Goal: Task Accomplishment & Management: Manage account settings

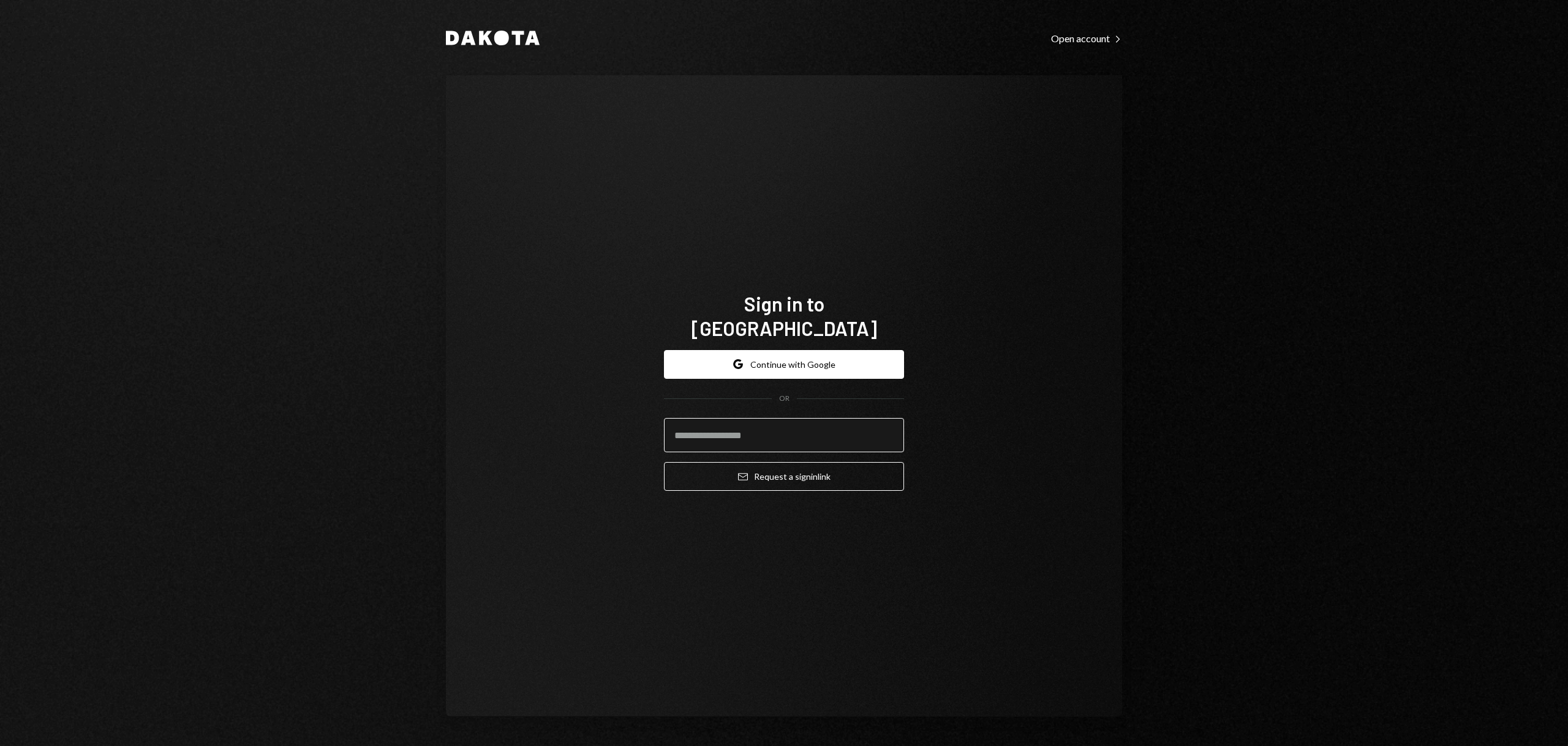
click at [748, 428] on input "email" at bounding box center [783, 435] width 240 height 34
type input "**********"
click at [752, 464] on button "Email Request a sign in link" at bounding box center [783, 476] width 240 height 29
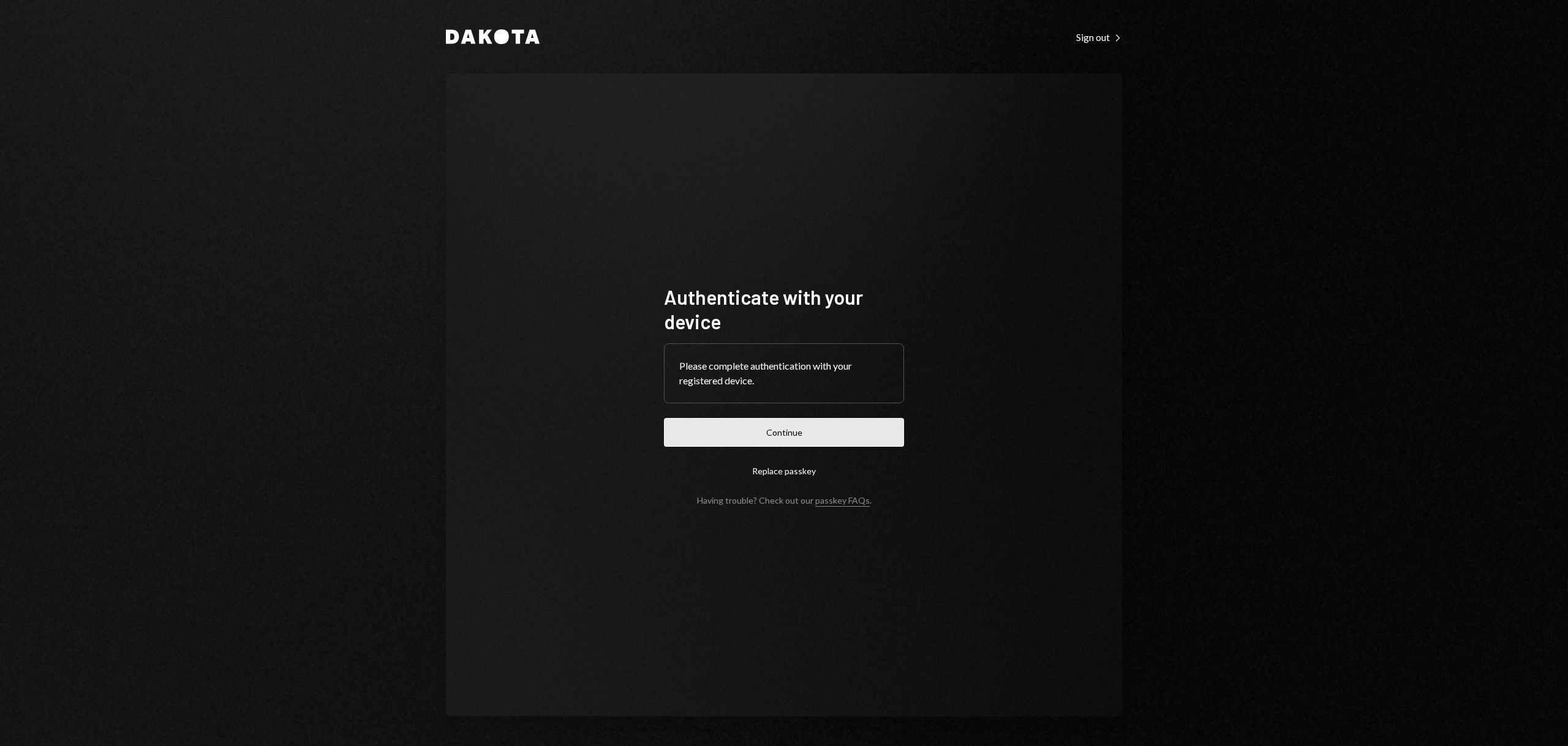
click at [719, 432] on button "Continue" at bounding box center [783, 432] width 240 height 29
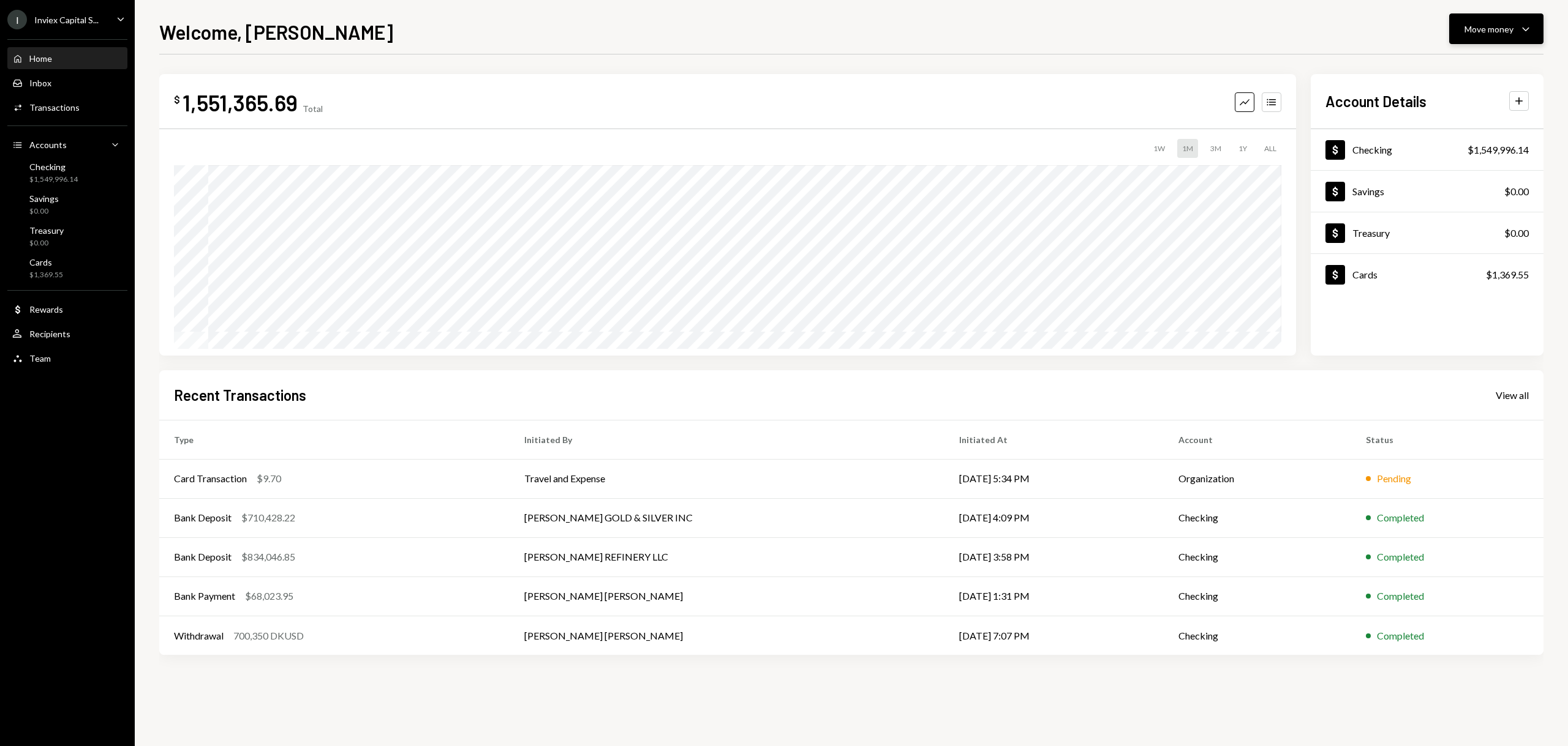
click at [1489, 26] on div "Move money" at bounding box center [1489, 29] width 49 height 13
click at [1446, 62] on div "Send" at bounding box center [1486, 66] width 90 height 13
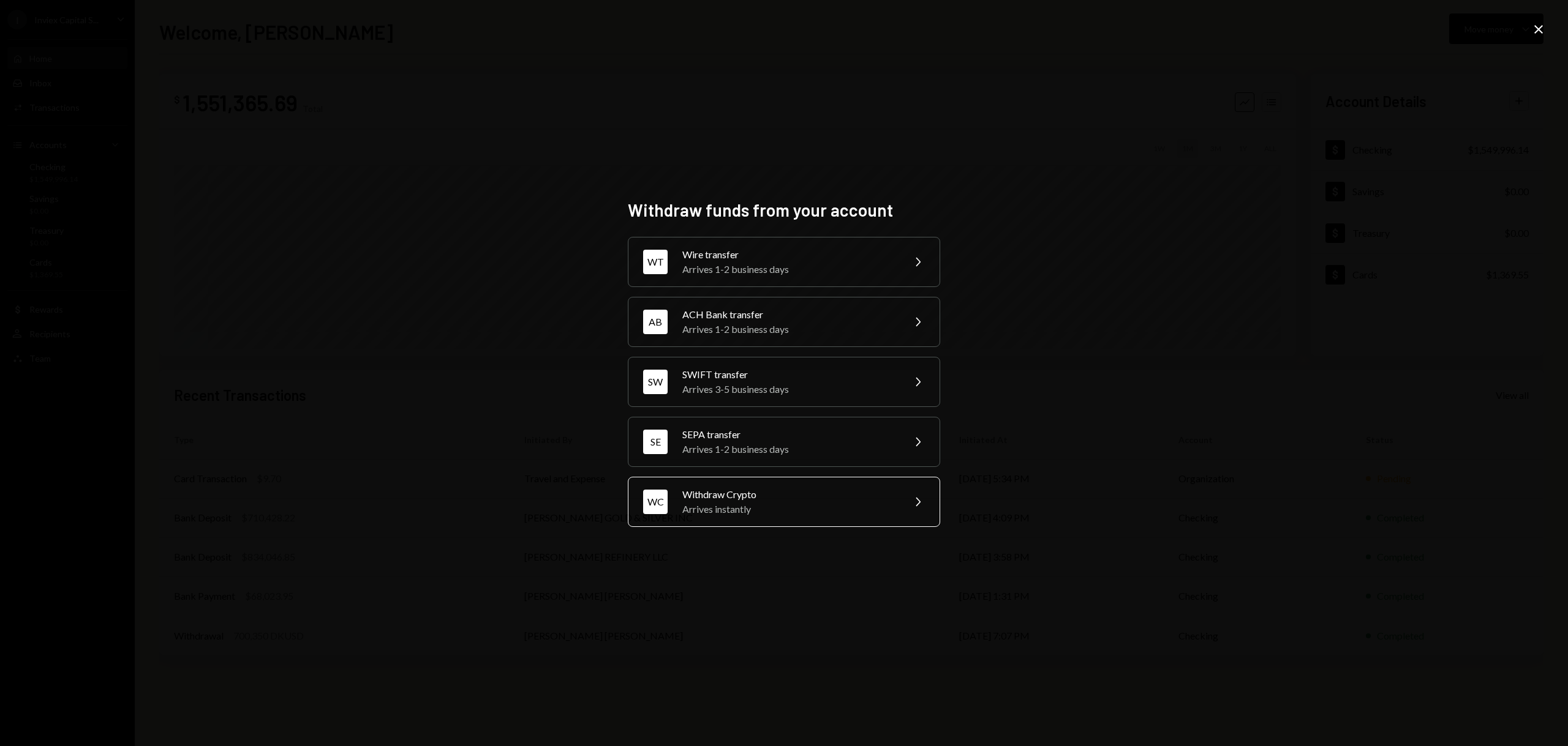
click at [707, 495] on div "Withdraw Crypto" at bounding box center [788, 494] width 213 height 15
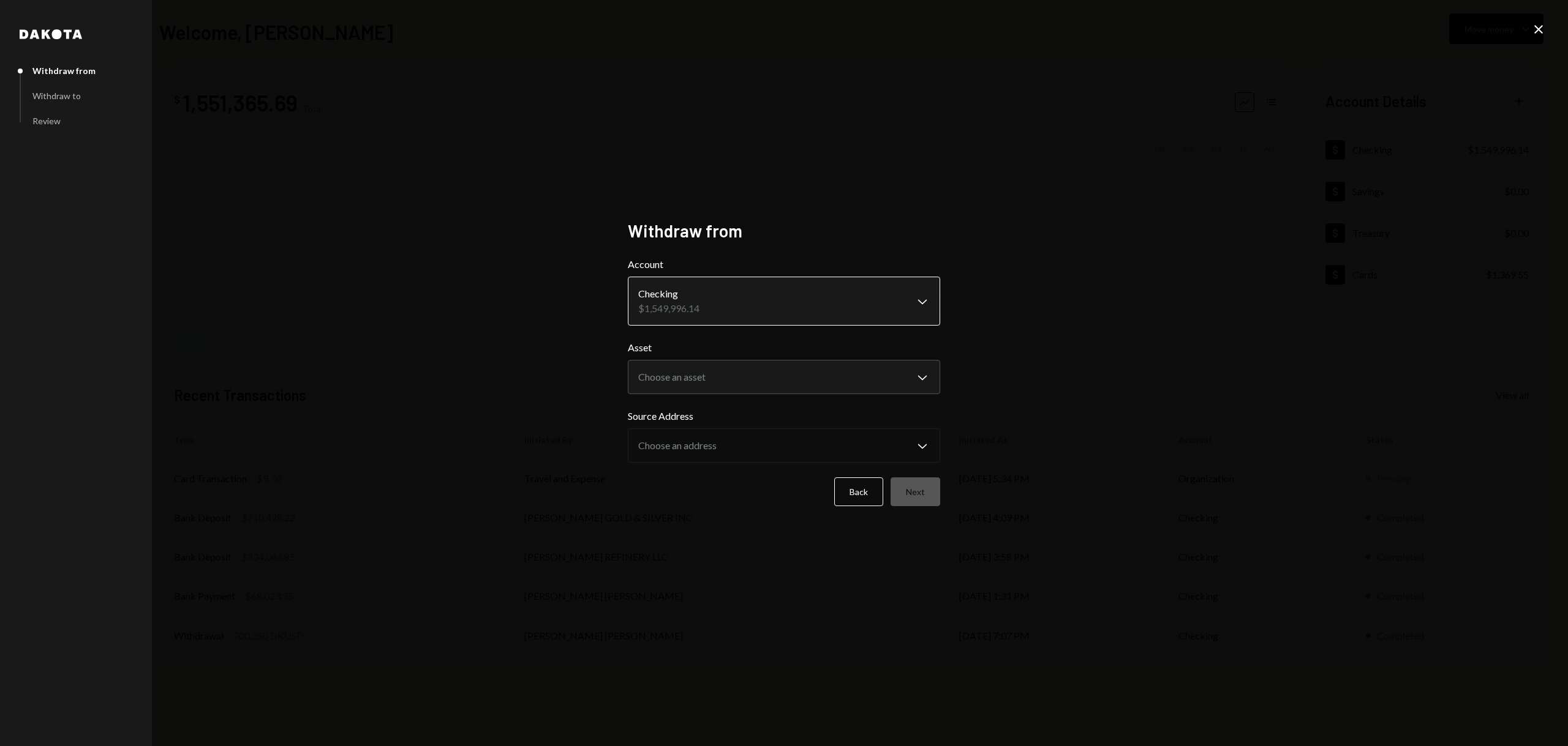
click at [720, 313] on body "I Inviex Capital S... Caret Down Home Home Inbox Inbox Activities Transactions …" at bounding box center [784, 373] width 1568 height 746
click at [688, 382] on body "I Inviex Capital S... Caret Down Home Home Inbox Inbox Activities Transactions …" at bounding box center [784, 373] width 1568 height 746
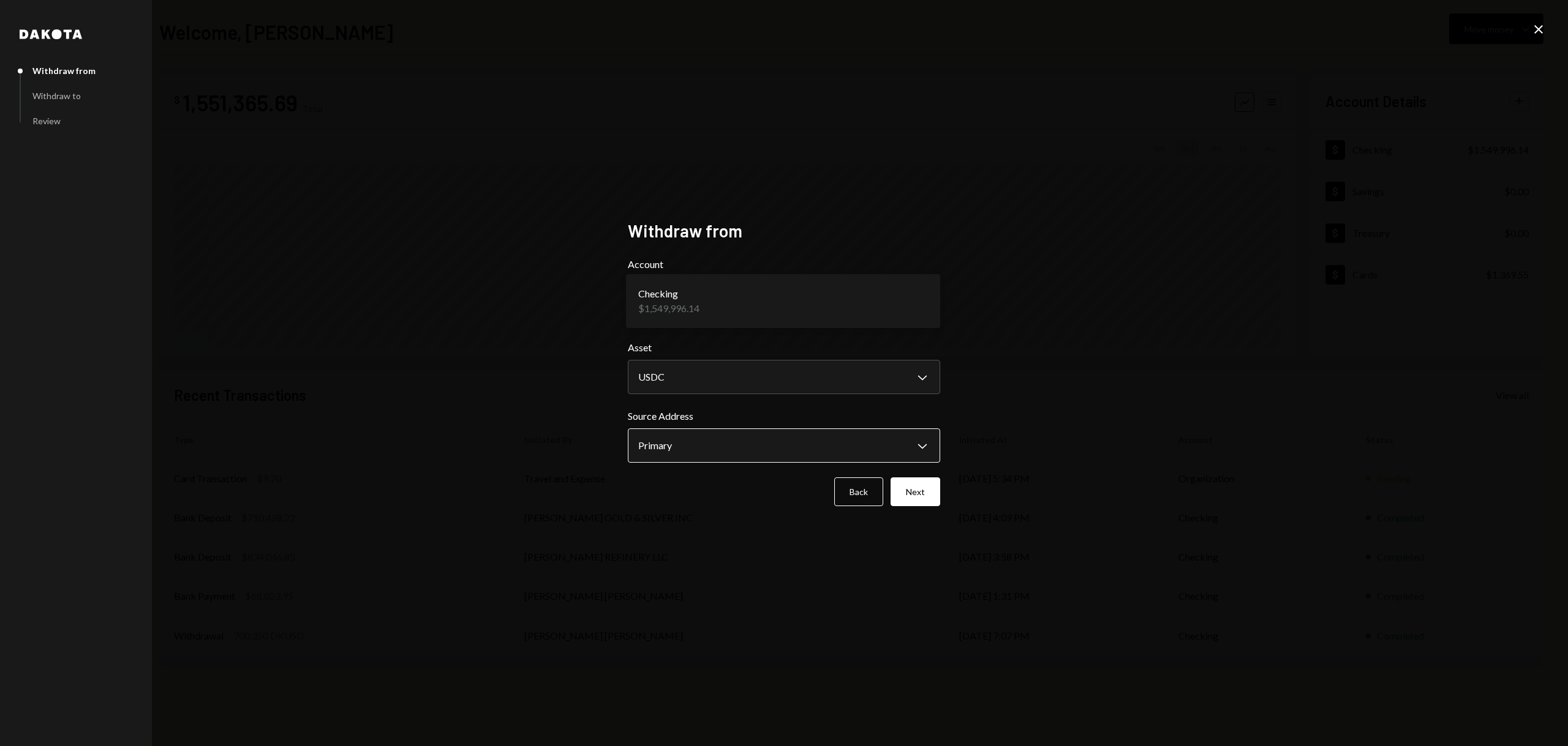
click at [682, 444] on body "I Inviex Capital S... Caret Down Home Home Inbox Inbox Activities Transactions …" at bounding box center [784, 373] width 1568 height 746
click at [702, 384] on body "I Inviex Capital S... Caret Down Home Home Inbox Inbox Activities Transactions …" at bounding box center [784, 373] width 1568 height 746
click at [686, 399] on form "**********" at bounding box center [783, 381] width 312 height 249
click at [690, 380] on body "I Inviex Capital S... Caret Down Home Home Inbox Inbox Activities Transactions …" at bounding box center [784, 373] width 1568 height 746
select select "*****"
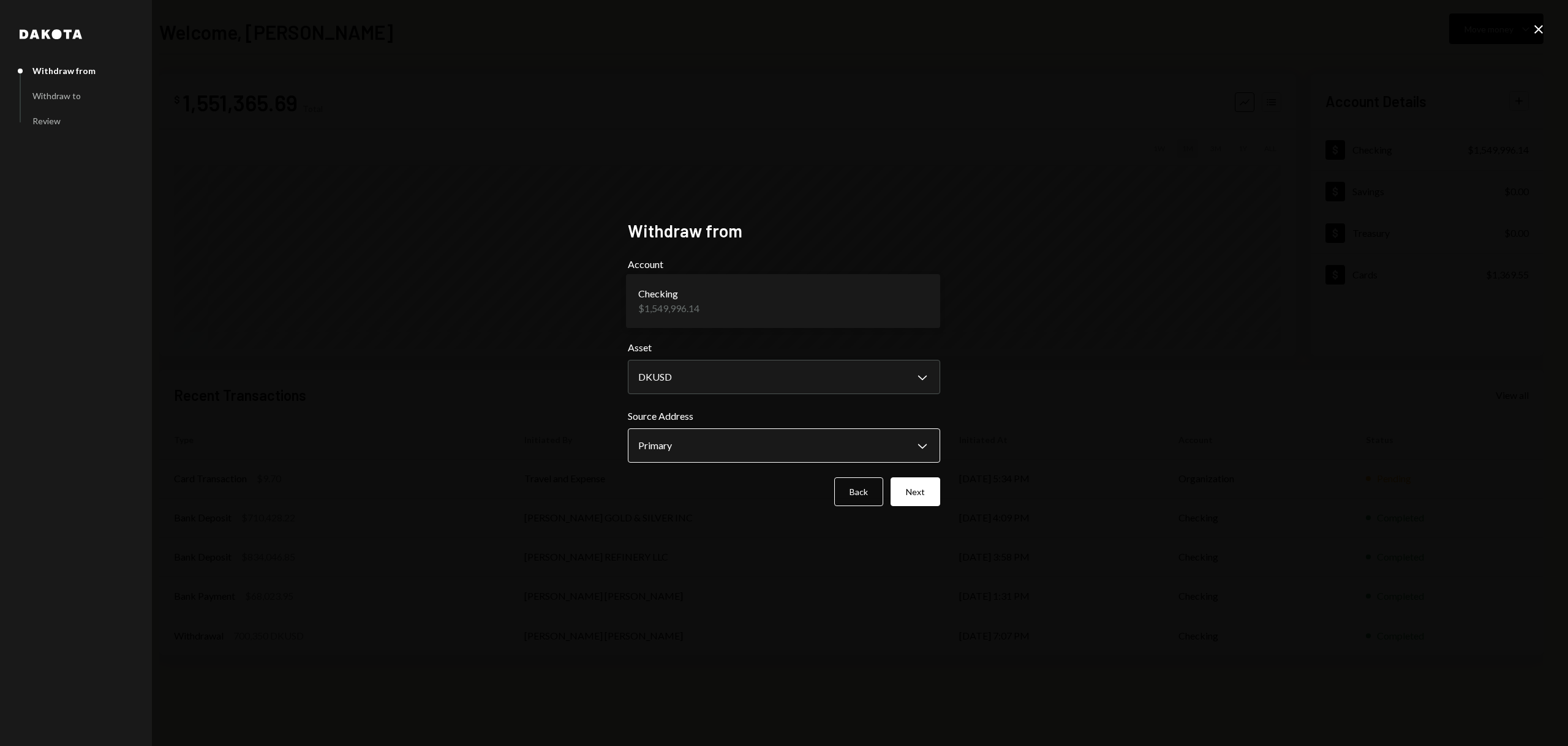
click at [700, 442] on body "I Inviex Capital S... Caret Down Home Home Inbox Inbox Activities Transactions …" at bounding box center [784, 373] width 1568 height 746
click at [760, 507] on div "Back Next" at bounding box center [783, 492] width 312 height 29
click at [909, 495] on button "Next" at bounding box center [915, 492] width 49 height 29
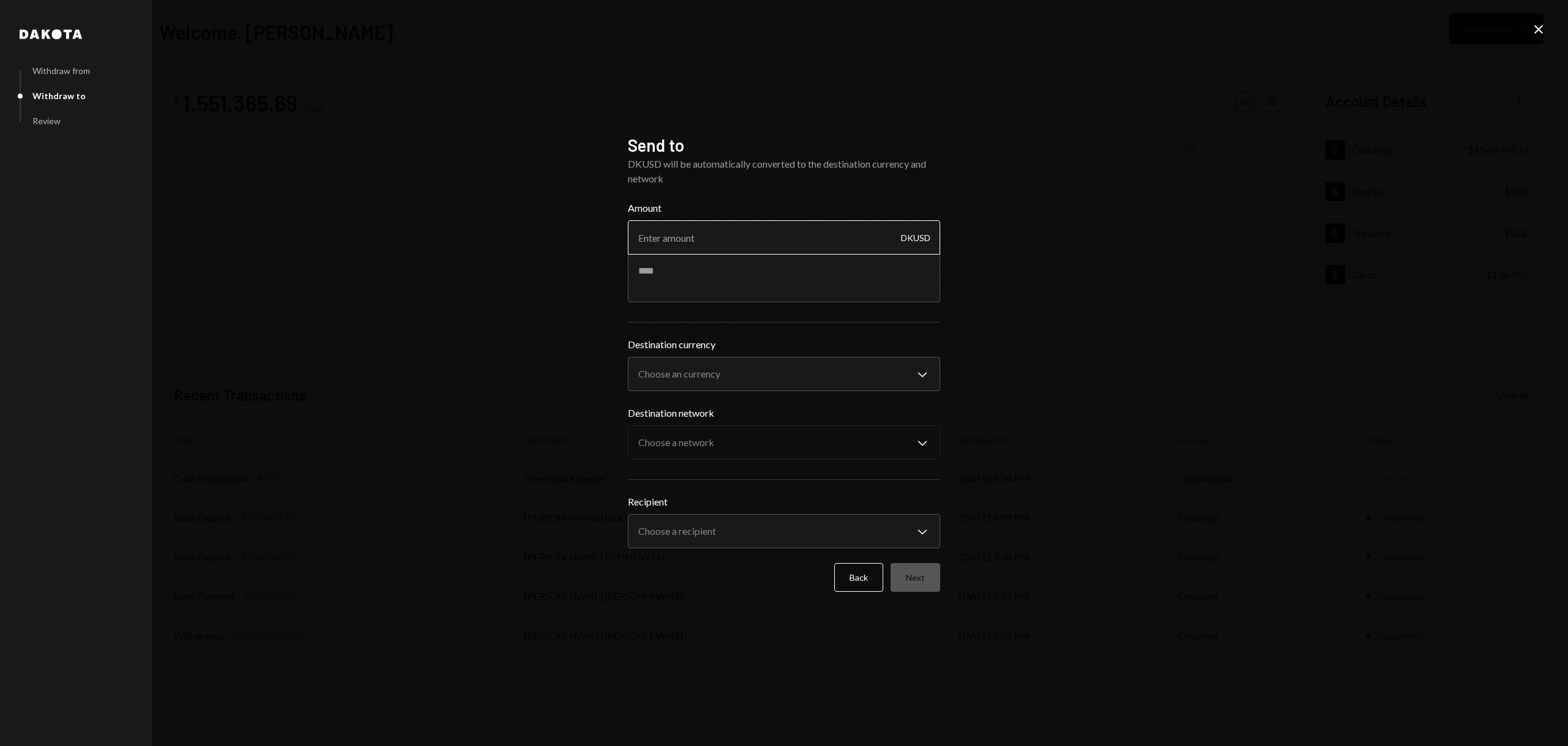
click at [655, 240] on input "Amount" at bounding box center [783, 238] width 312 height 34
click at [657, 240] on input "1500000" at bounding box center [783, 238] width 312 height 34
type input "1500000"
click at [703, 375] on body "I Inviex Capital S... Caret Down Home Home Inbox Inbox Activities Transactions …" at bounding box center [784, 373] width 1568 height 746
select select "****"
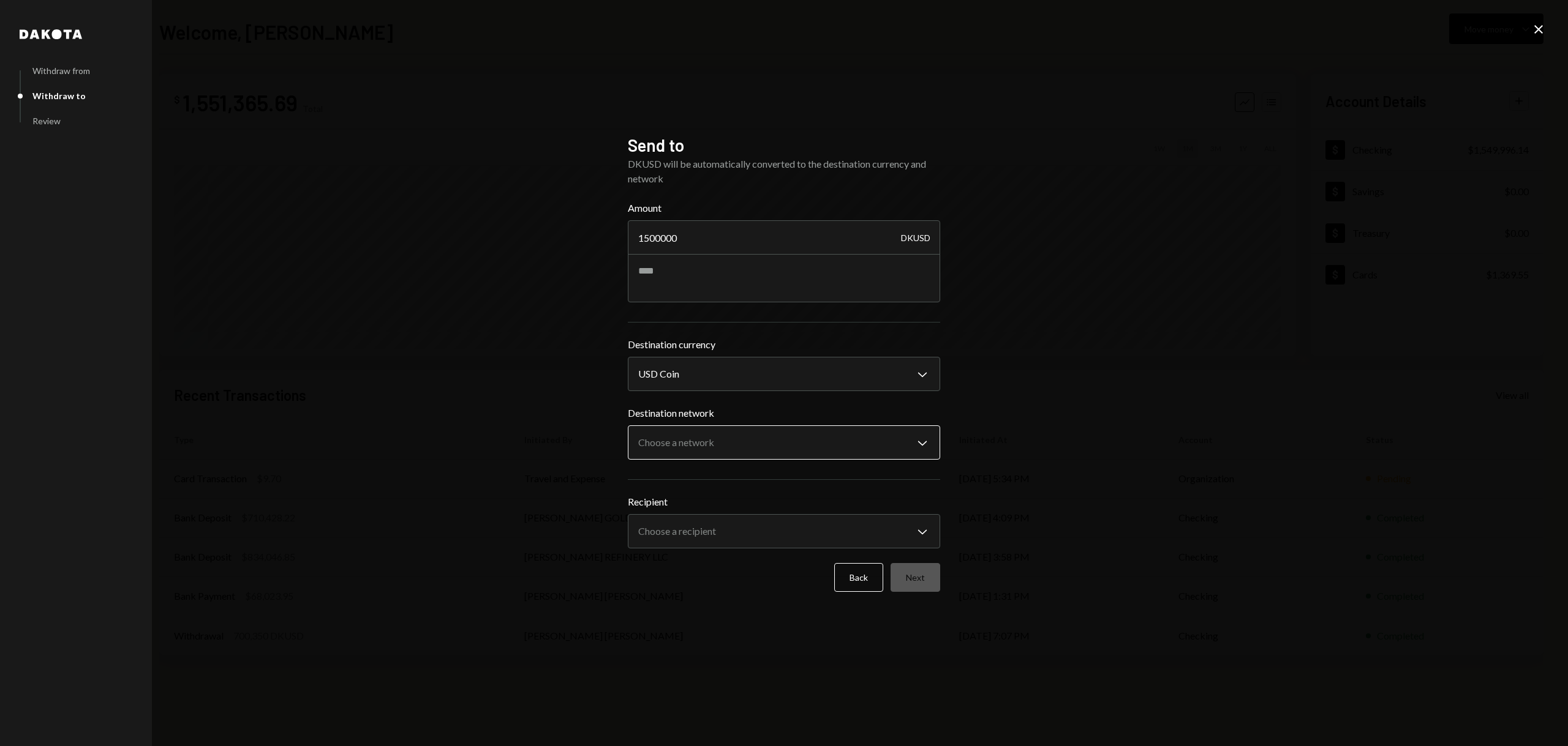
click at [682, 445] on body "I Inviex Capital S... Caret Down Home Home Inbox Inbox Activities Transactions …" at bounding box center [784, 373] width 1568 height 746
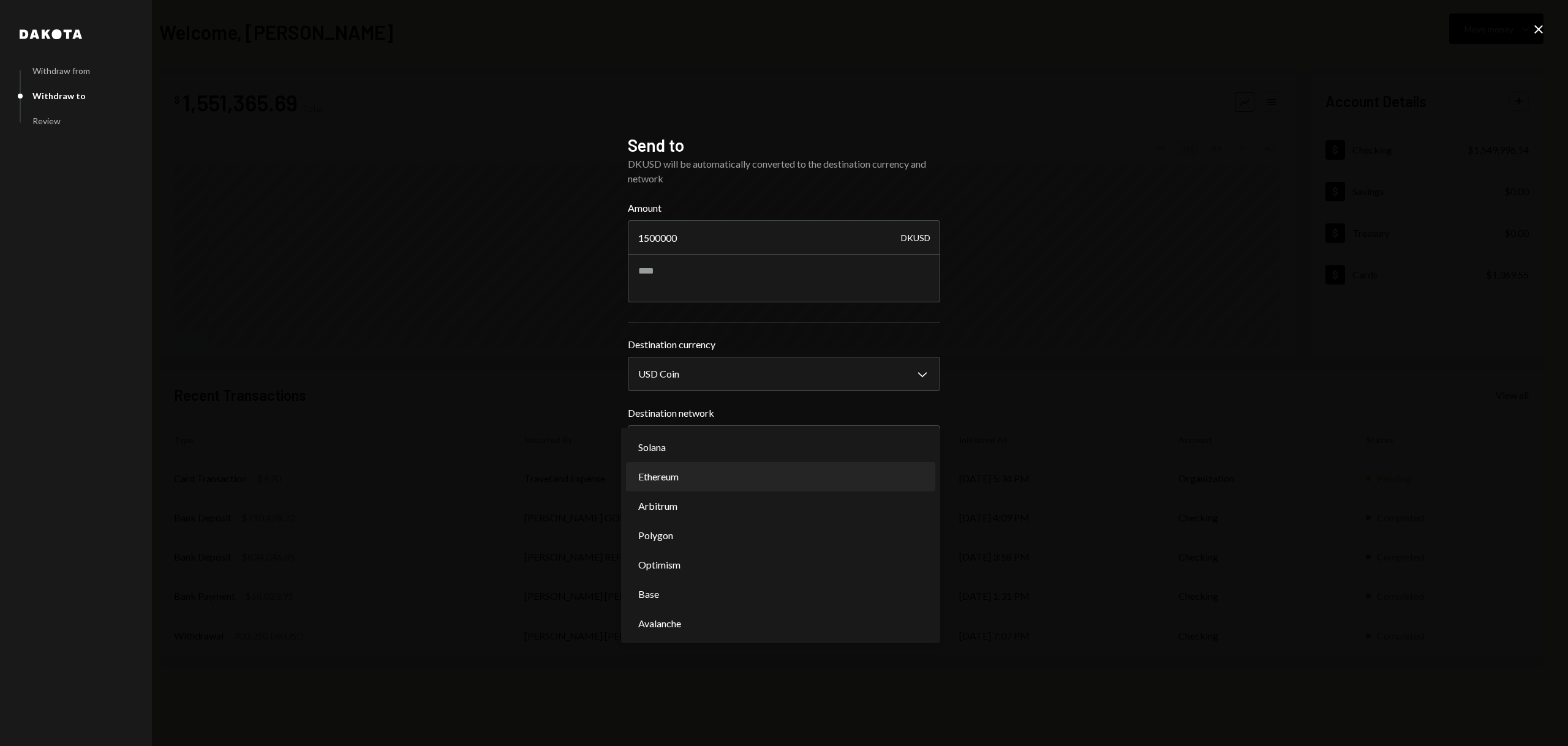
select select "**********"
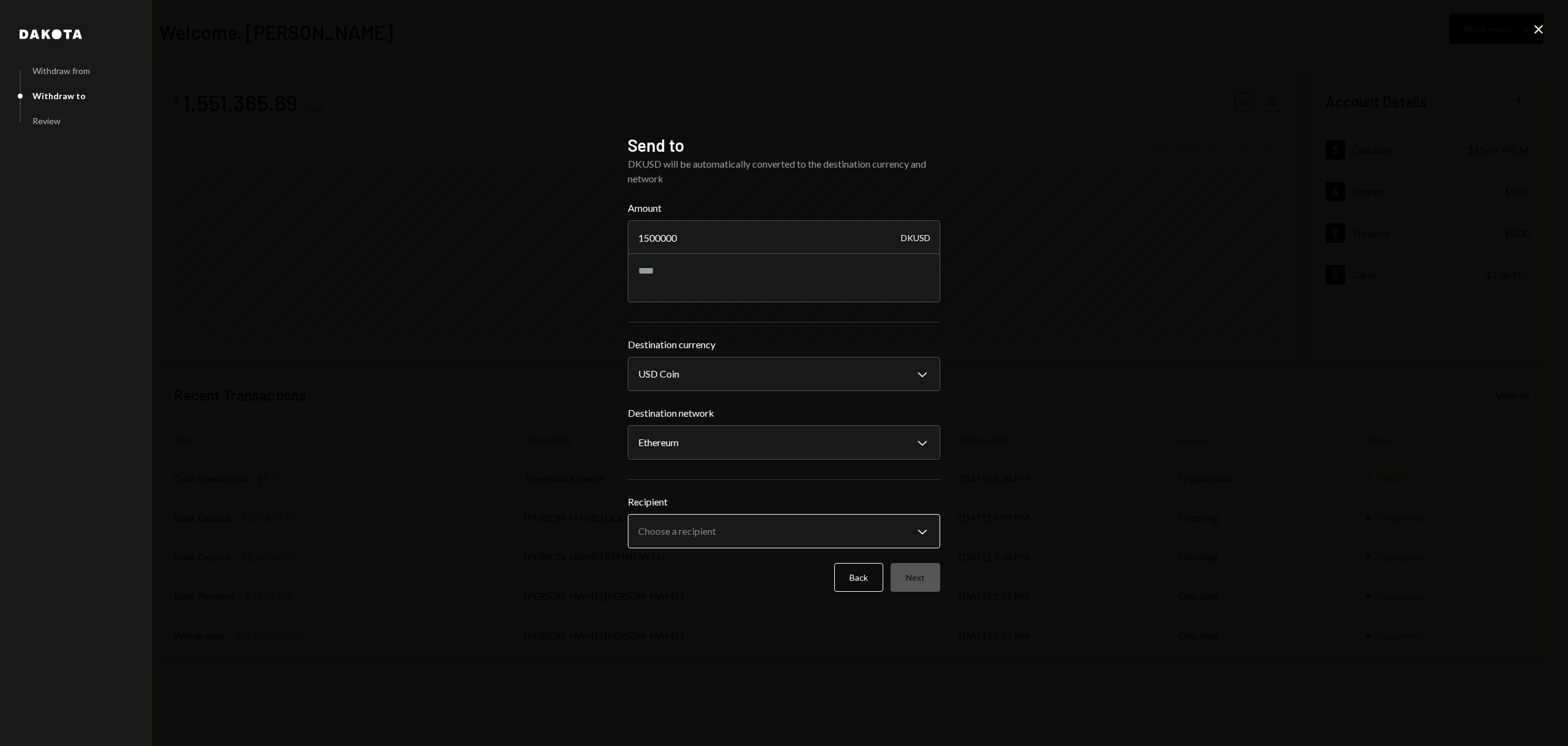
click at [690, 529] on body "I Inviex Capital S... Caret Down Home Home Inbox Inbox Activities Transactions …" at bounding box center [784, 373] width 1568 height 746
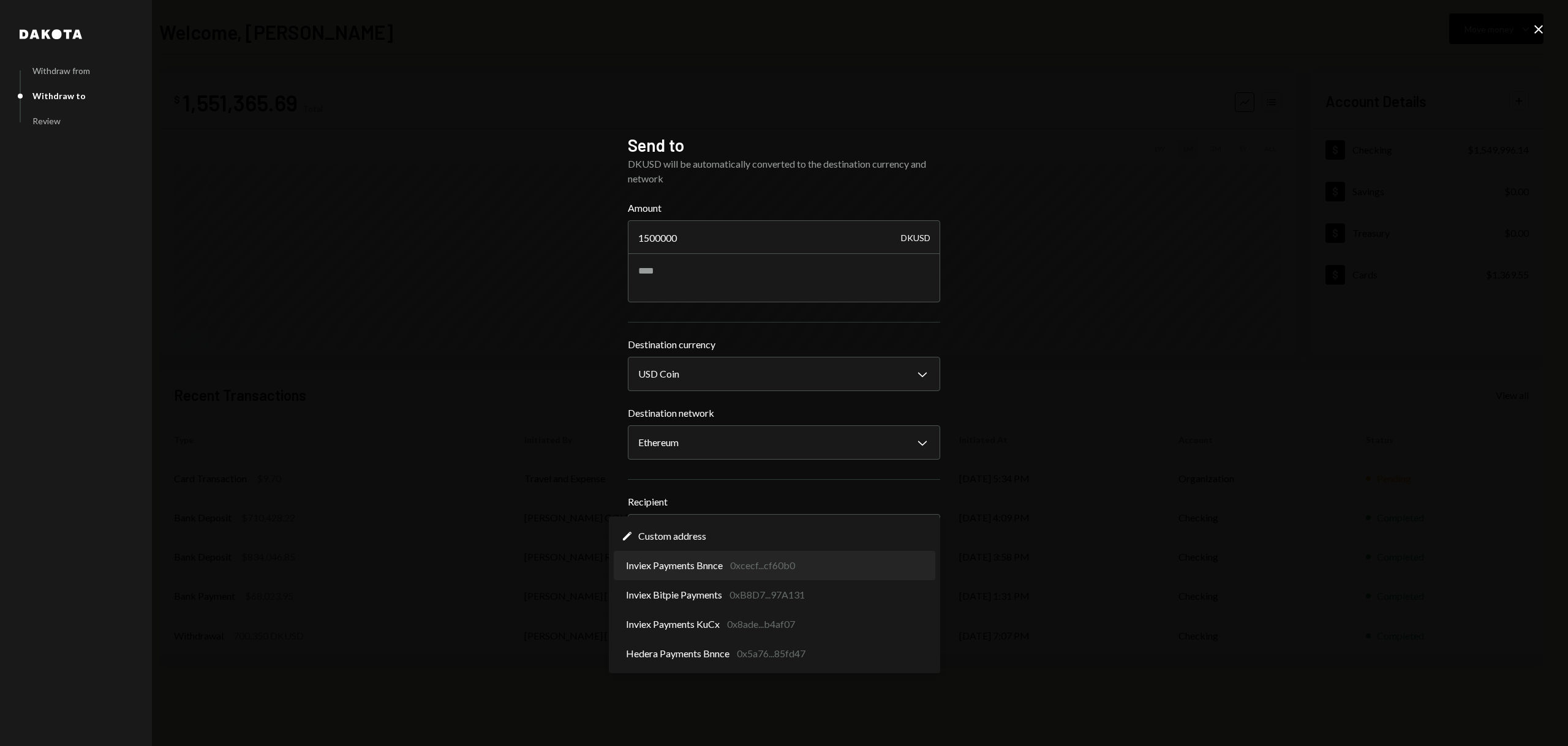
select select "**********"
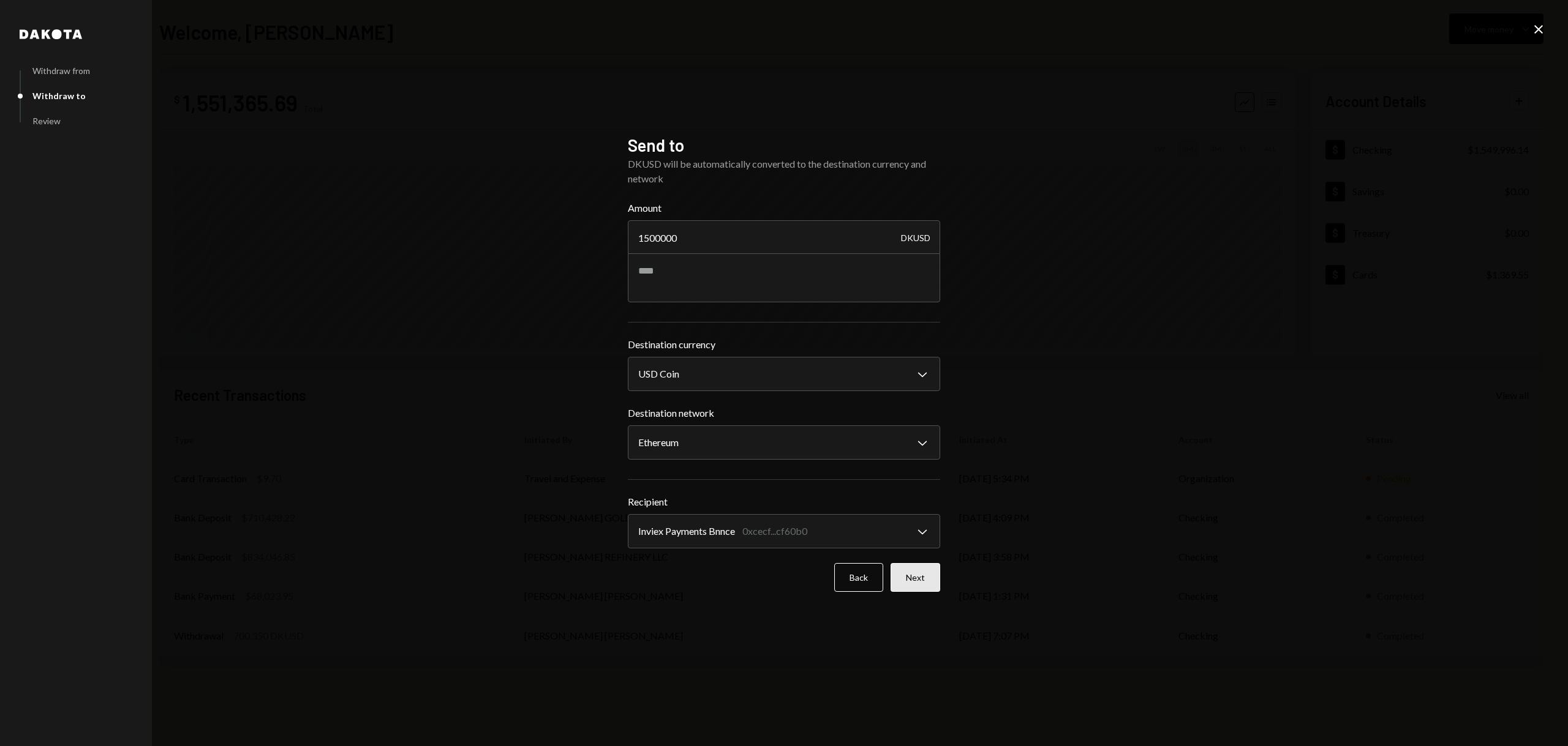
click at [905, 573] on button "Next" at bounding box center [915, 577] width 49 height 29
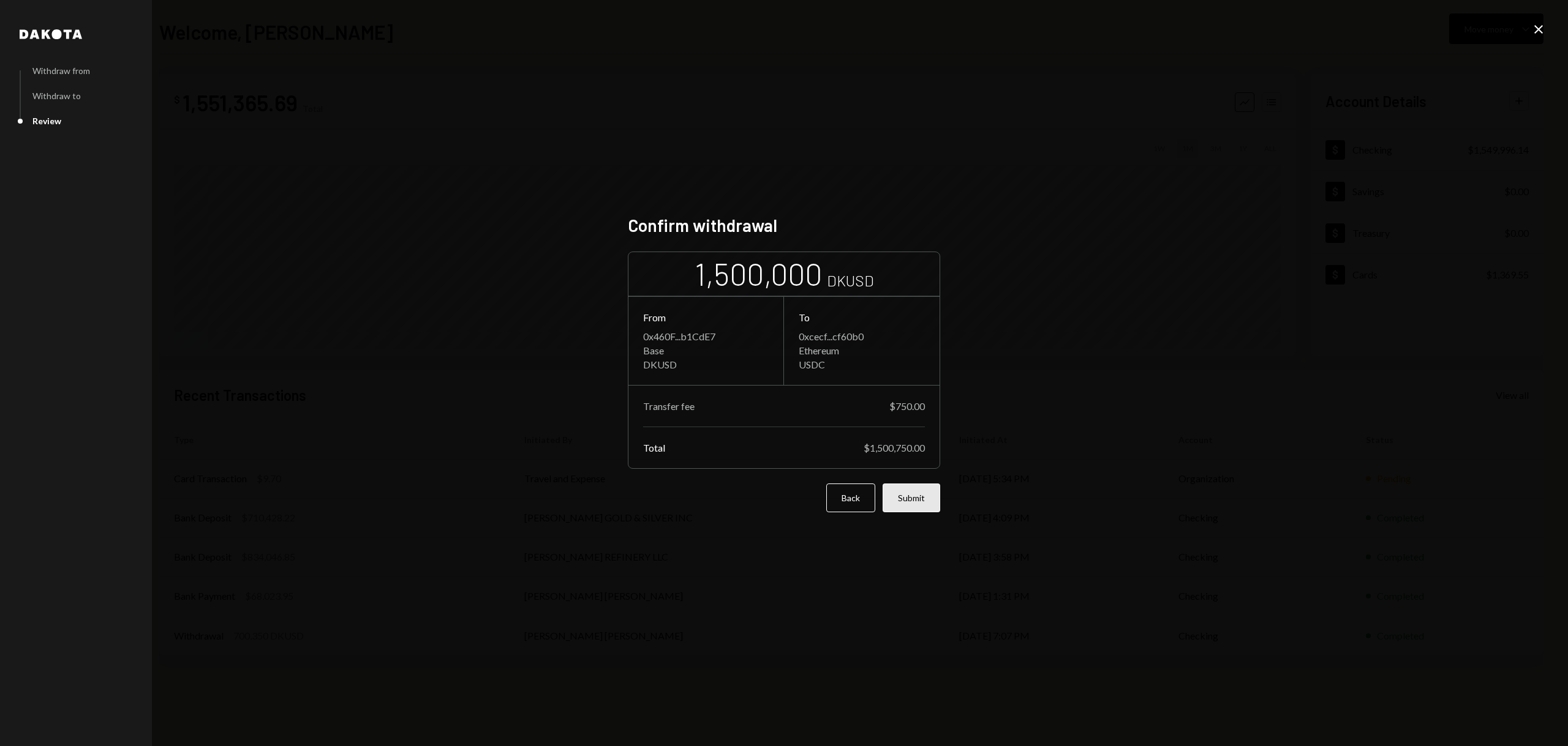
click at [905, 501] on button "Submit" at bounding box center [911, 498] width 57 height 29
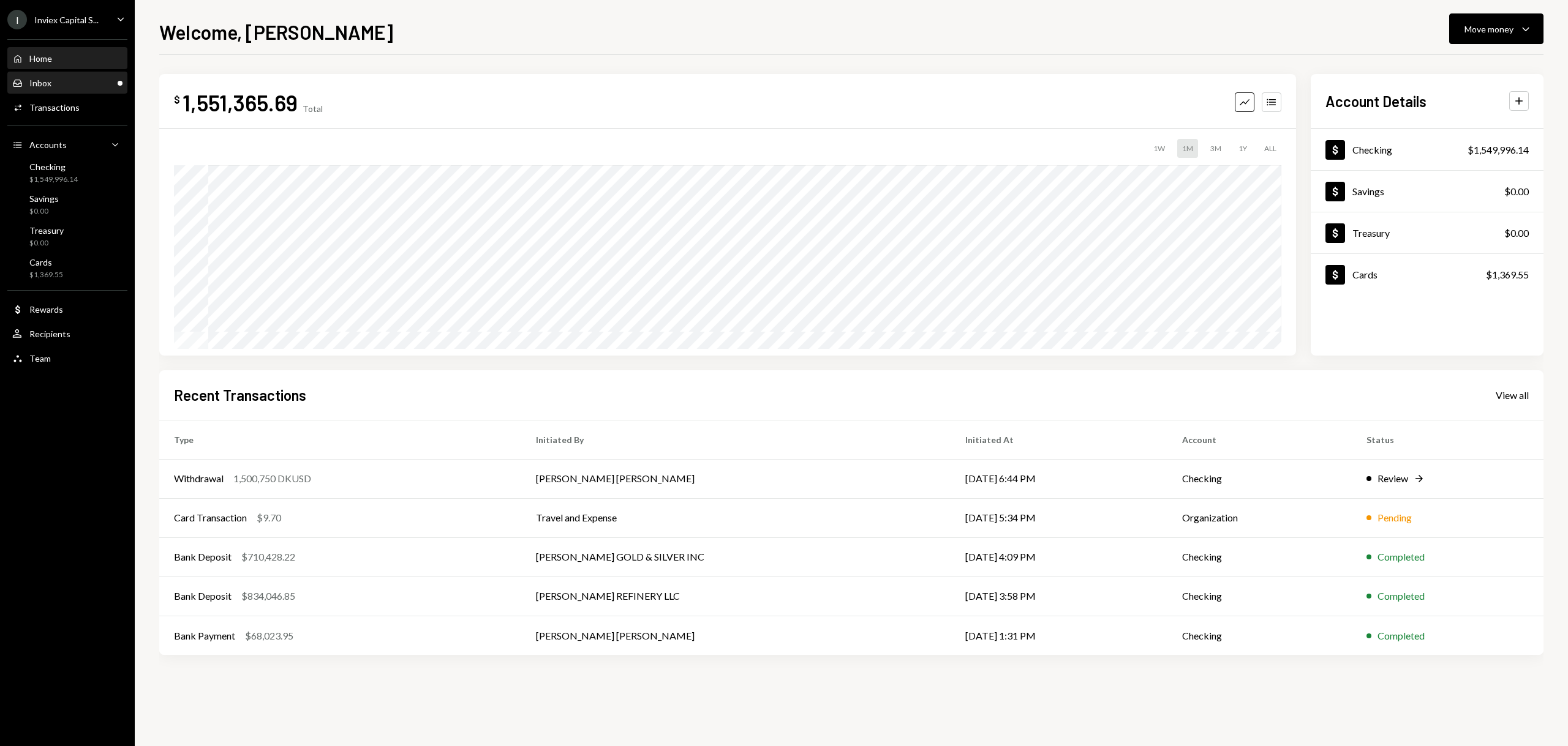
click at [74, 86] on div "Inbox Inbox" at bounding box center [67, 83] width 110 height 11
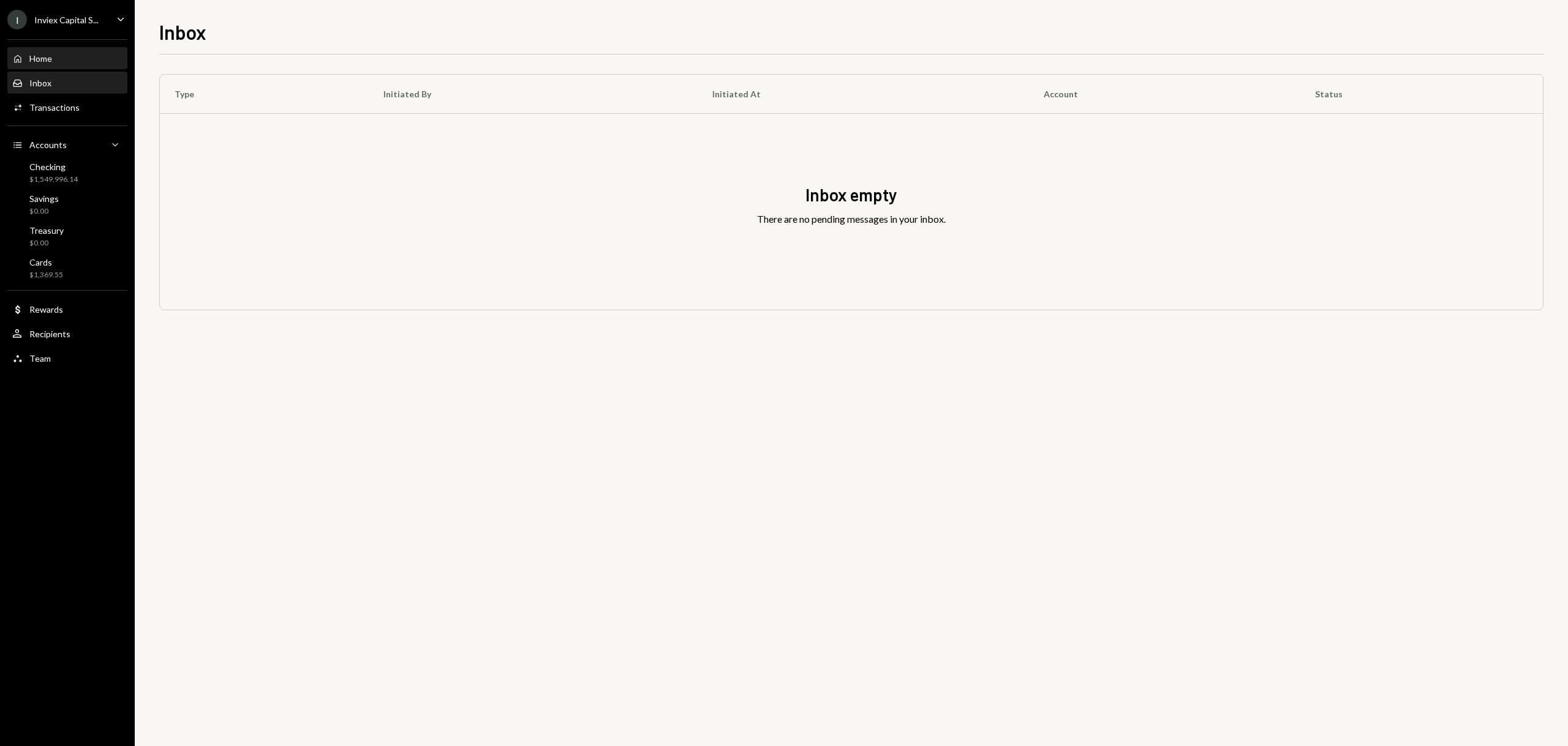
click at [68, 61] on div "Home Home" at bounding box center [67, 59] width 110 height 11
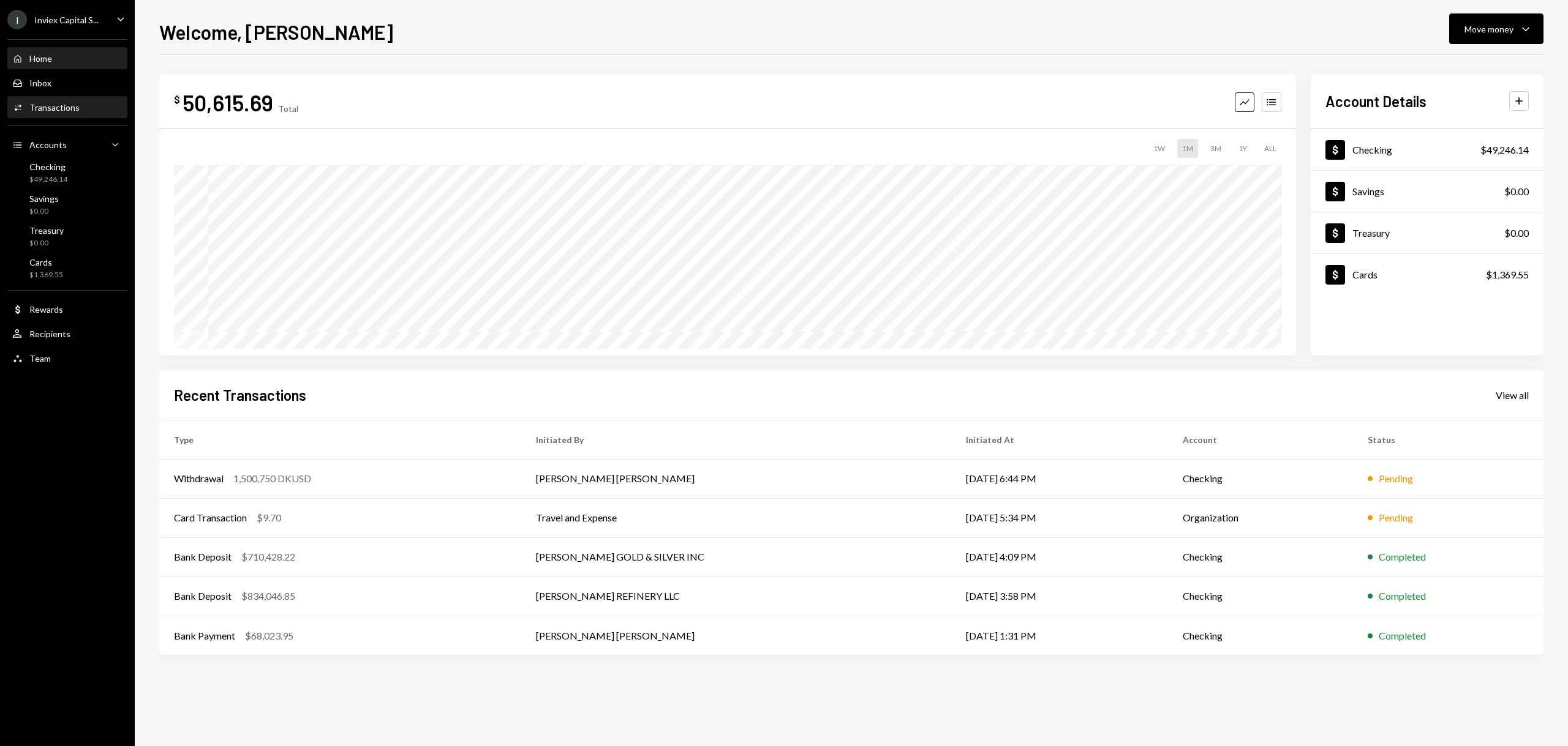
click at [55, 105] on div "Transactions" at bounding box center [54, 107] width 50 height 11
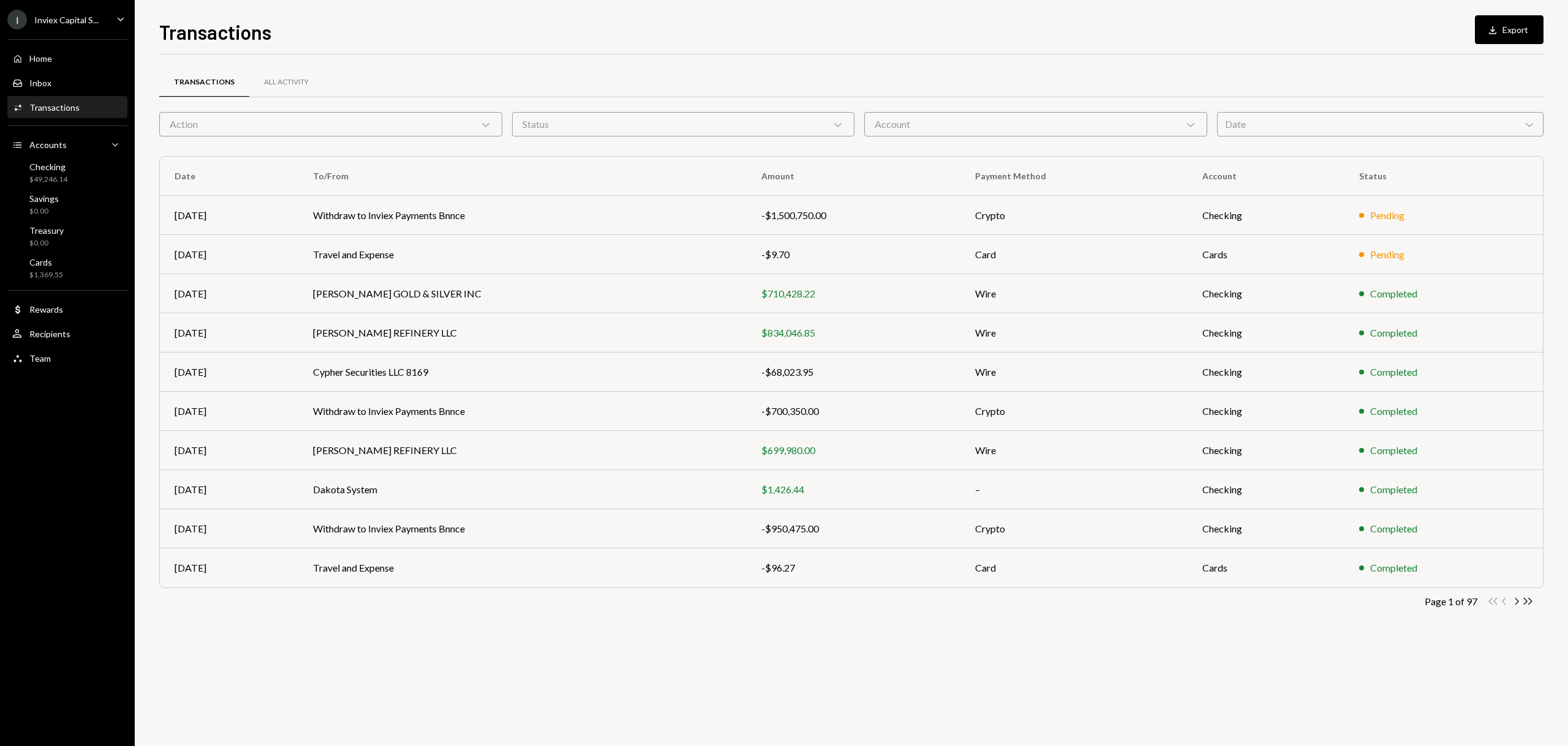
click at [205, 117] on div "Action Chevron Down" at bounding box center [331, 124] width 343 height 25
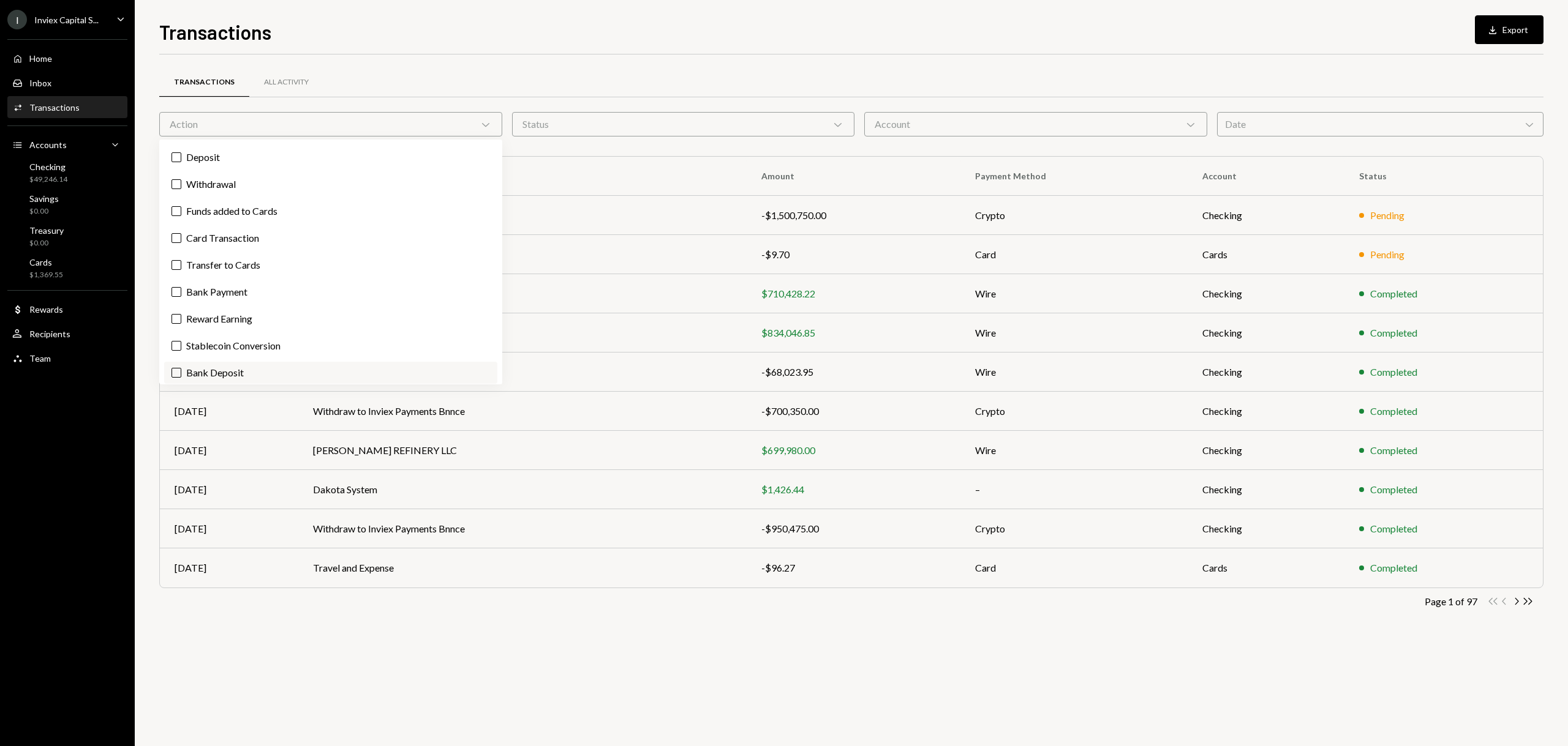
scroll to position [29, 0]
click at [215, 369] on label "Bank Deposit" at bounding box center [331, 368] width 333 height 22
click at [181, 369] on button "Bank Deposit" at bounding box center [176, 368] width 10 height 10
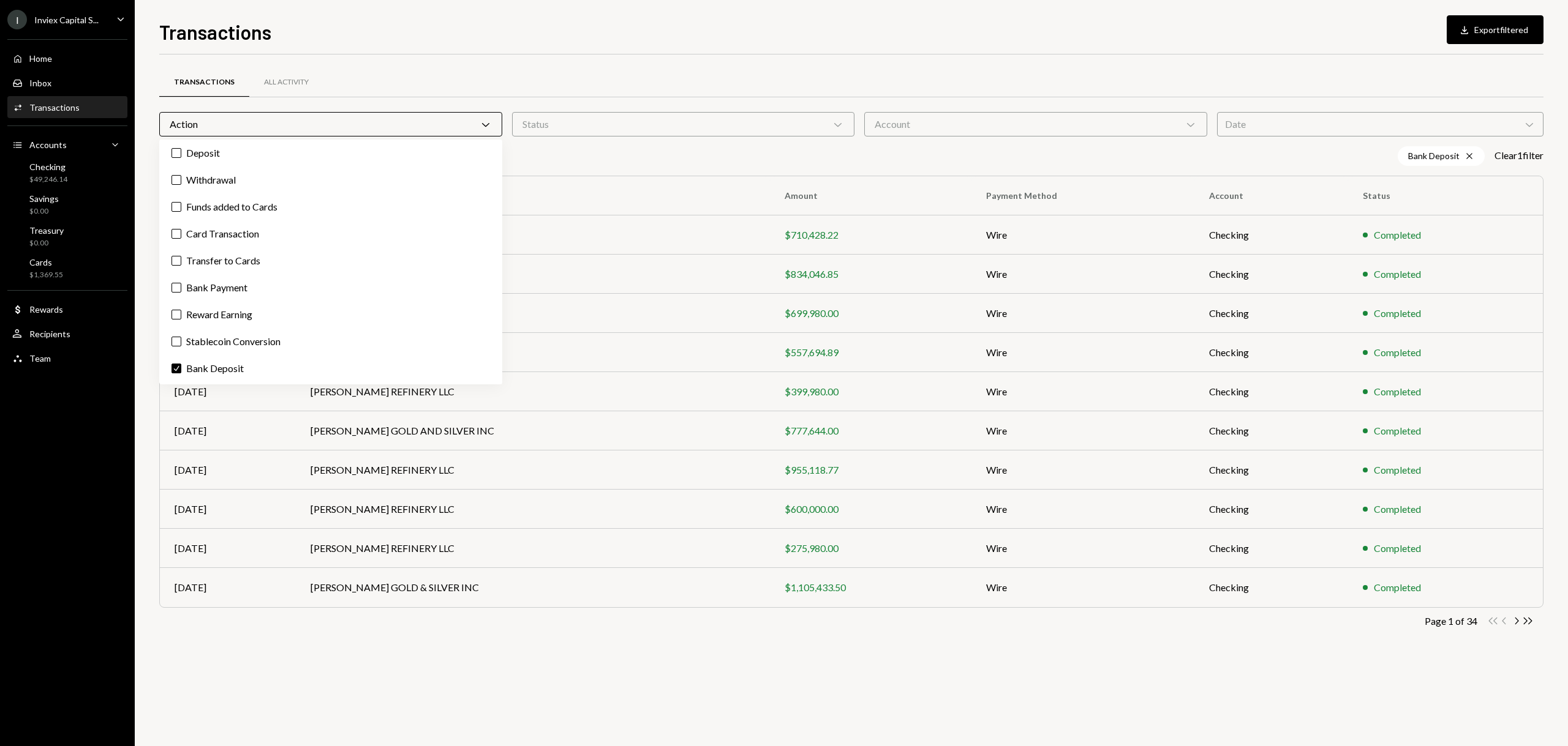
click at [819, 698] on div "Transactions All Activity Action Chevron Down Status Chevron Down Account Chevr…" at bounding box center [851, 400] width 1384 height 691
